Goal: Use online tool/utility: Utilize a website feature to perform a specific function

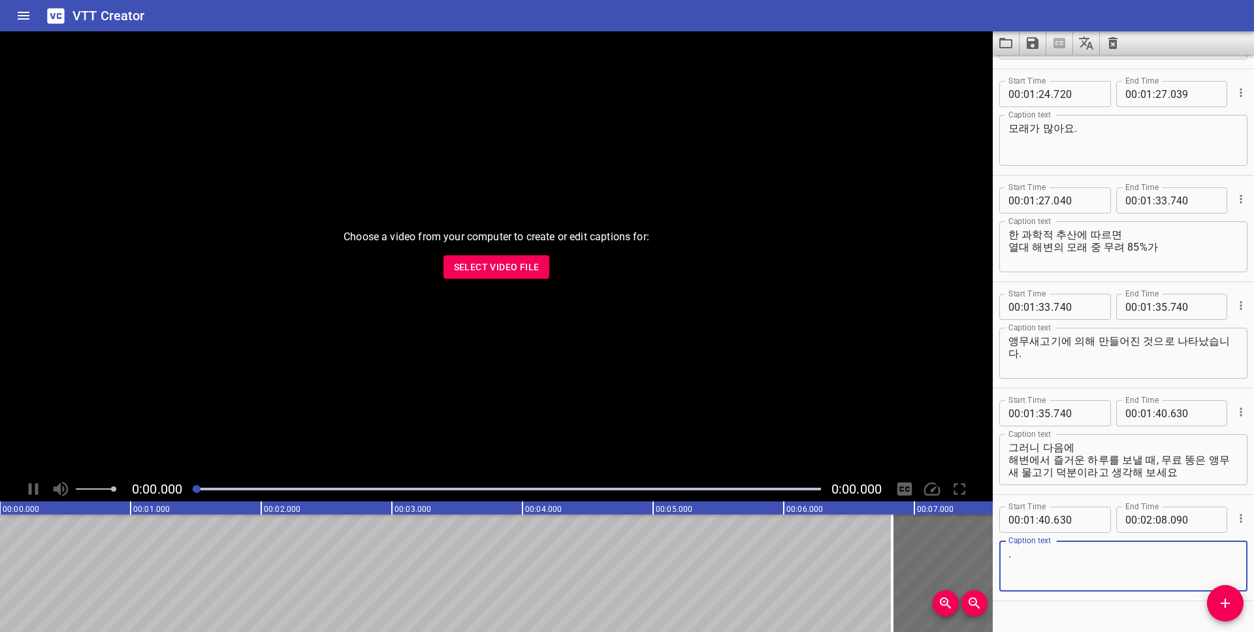
scroll to position [1826, 0]
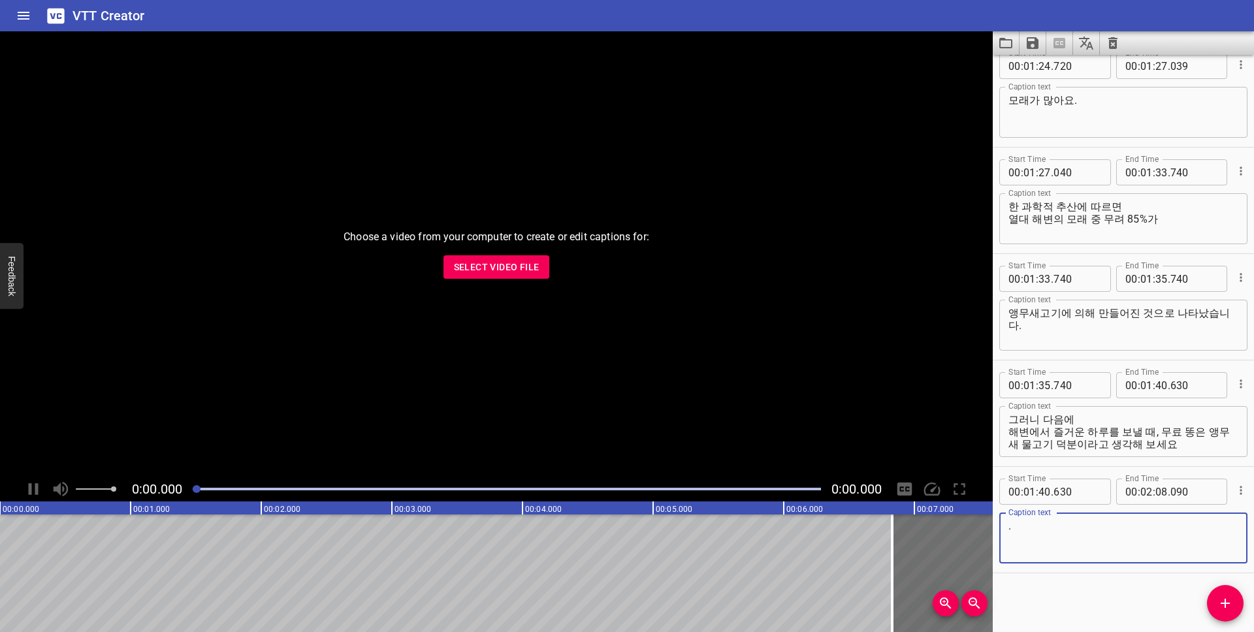
click at [487, 274] on span "Select Video File" at bounding box center [497, 267] width 86 height 16
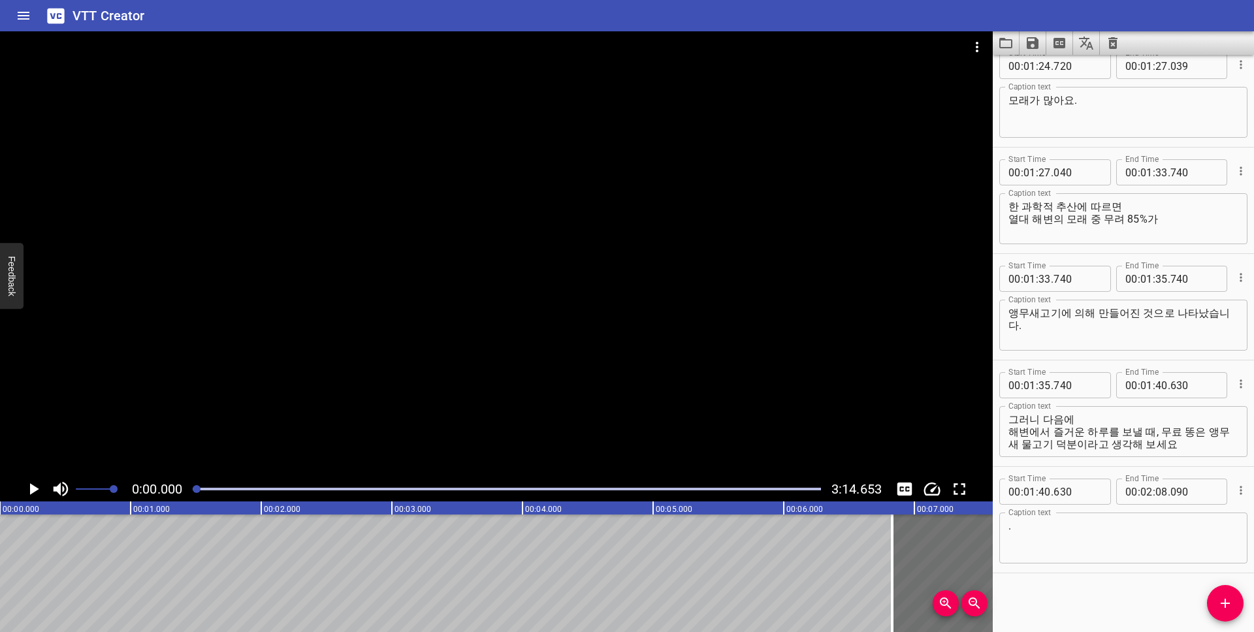
click at [1013, 42] on icon "Load captions from file" at bounding box center [1006, 43] width 16 height 16
click at [1060, 44] on icon "Extract captions from video" at bounding box center [1060, 43] width 12 height 10
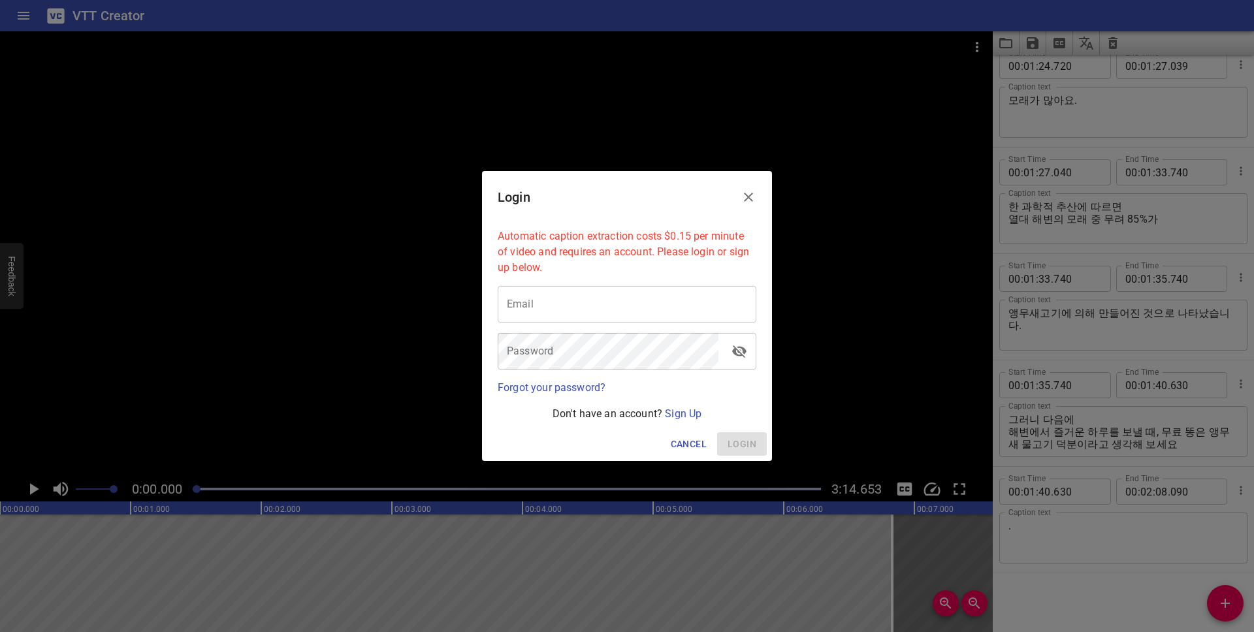
click at [753, 190] on icon "Close" at bounding box center [749, 197] width 16 height 16
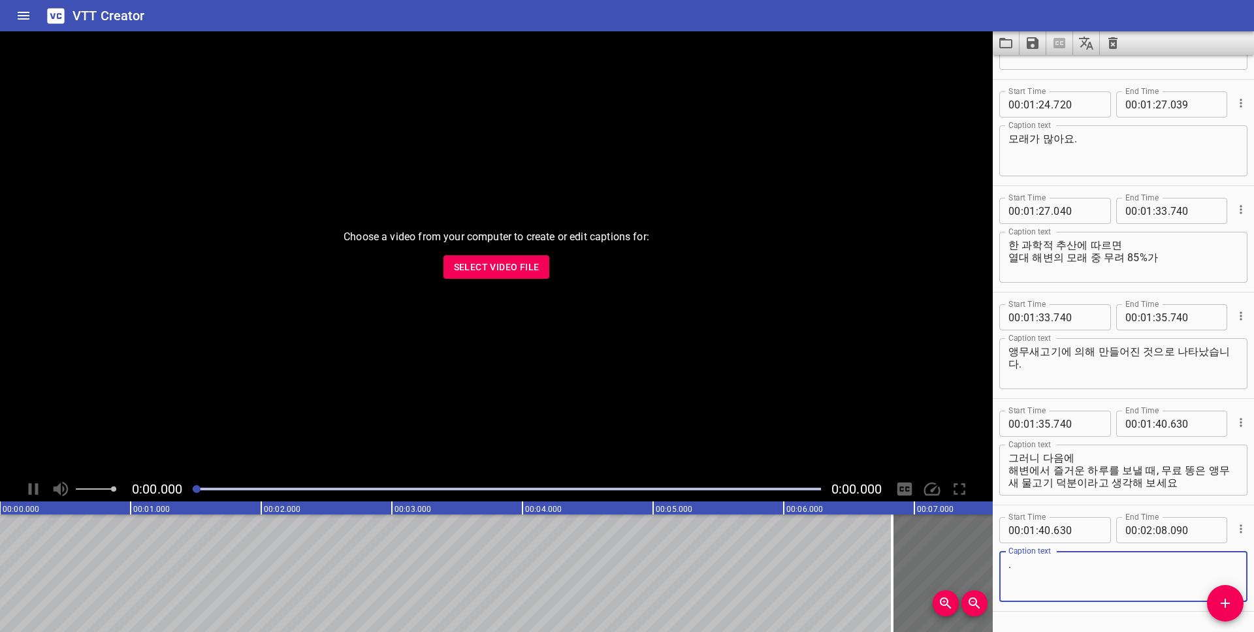
scroll to position [1826, 0]
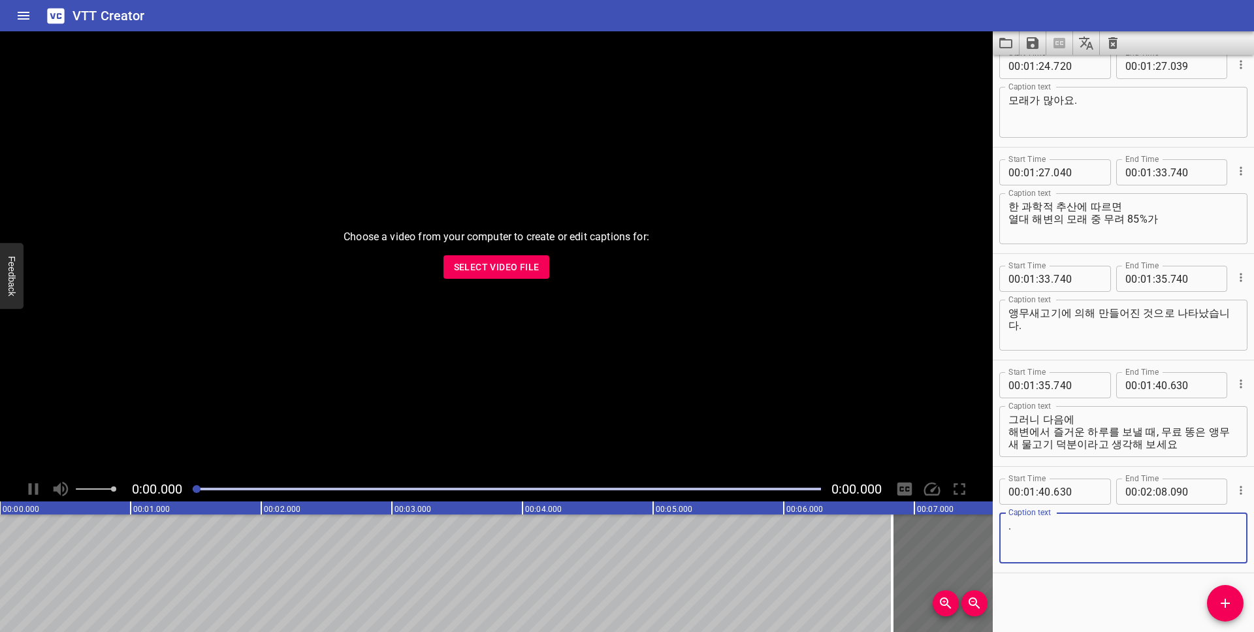
type textarea "."
